Goal: Task Accomplishment & Management: Complete application form

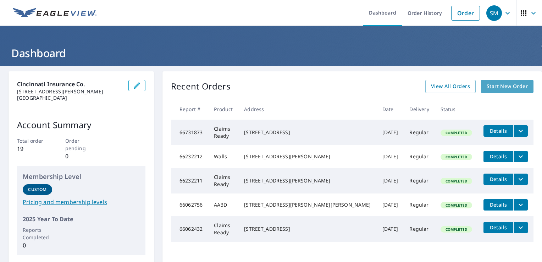
click at [487, 87] on span "Start New Order" at bounding box center [507, 86] width 41 height 9
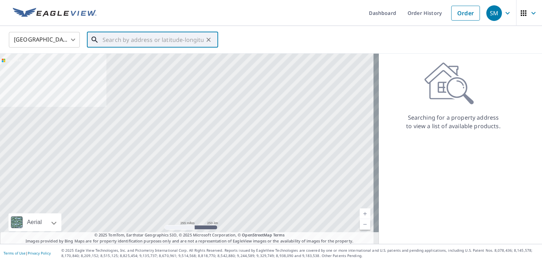
click at [176, 40] on input "text" at bounding box center [153, 40] width 101 height 20
paste input "[STREET_ADDRESS]"
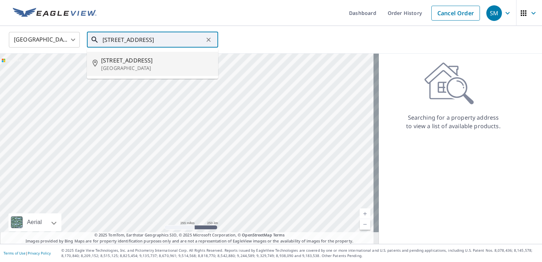
click at [167, 66] on p "[GEOGRAPHIC_DATA]" at bounding box center [156, 68] width 111 height 7
type input "[STREET_ADDRESS]"
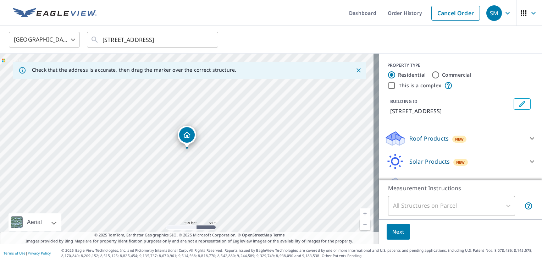
click at [480, 145] on div "Roof Products New" at bounding box center [454, 138] width 139 height 17
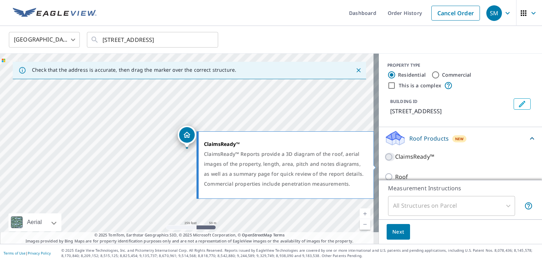
click at [385, 161] on input "ClaimsReady™" at bounding box center [390, 157] width 11 height 9
checkbox input "true"
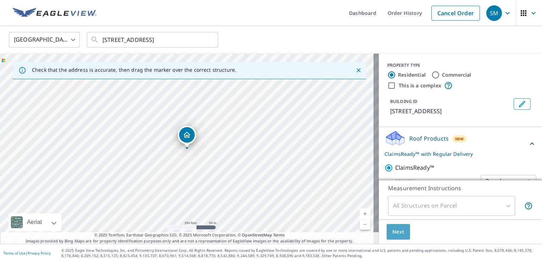
click at [397, 230] on span "Next" at bounding box center [398, 231] width 12 height 9
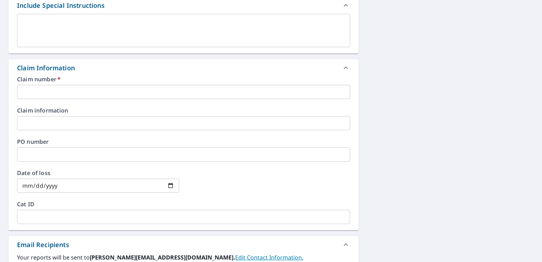
scroll to position [199, 0]
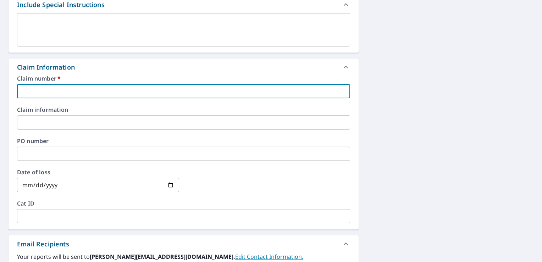
click at [115, 96] on input "text" at bounding box center [183, 91] width 333 height 14
type input "4573443"
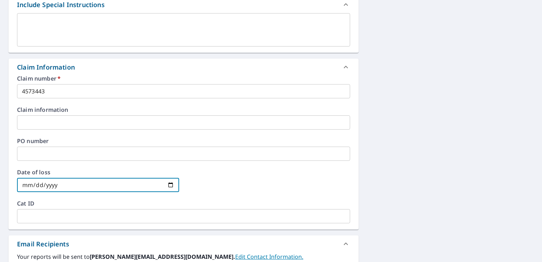
click at [170, 184] on input "date" at bounding box center [98, 185] width 162 height 14
type input "[DATE]"
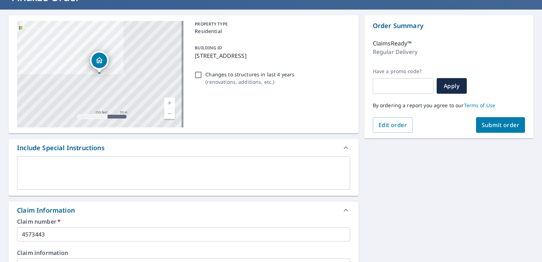
scroll to position [4, 0]
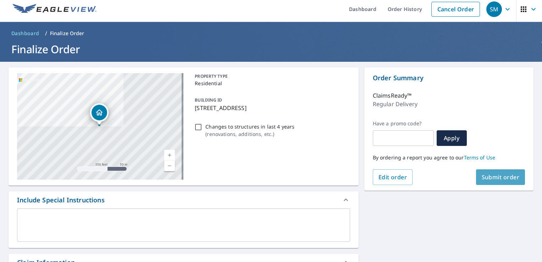
click at [501, 178] on span "Submit order" at bounding box center [501, 177] width 38 height 8
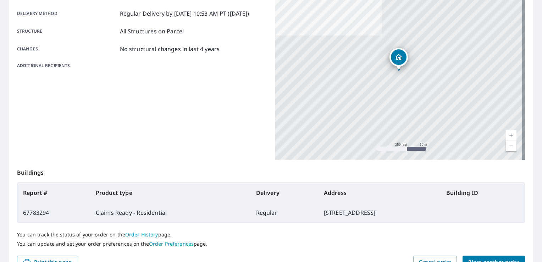
scroll to position [155, 0]
